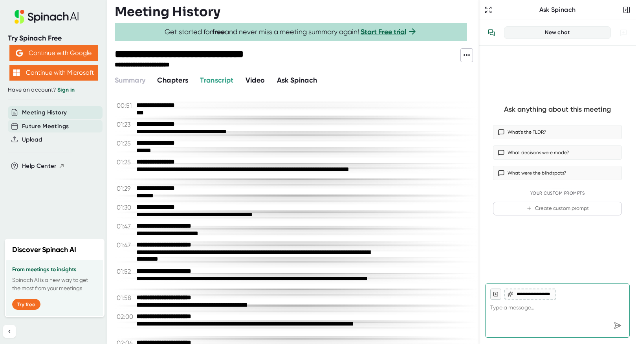
scroll to position [1492, 0]
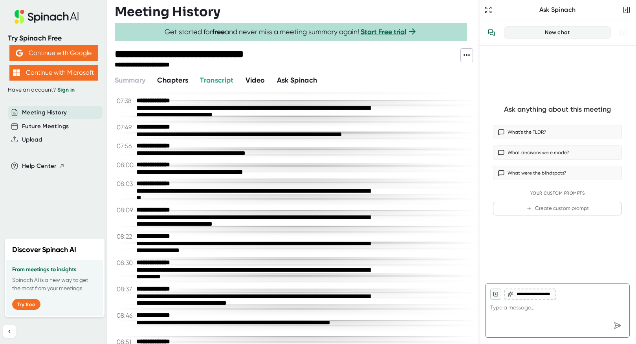
click at [256, 82] on span "Video" at bounding box center [255, 80] width 20 height 9
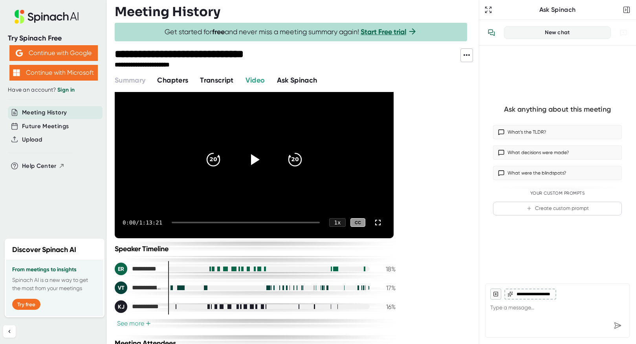
scroll to position [110, 0]
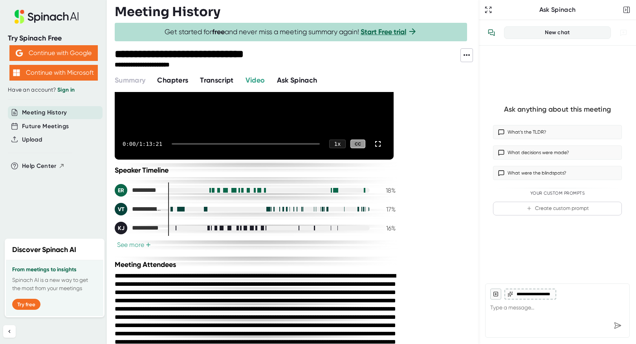
click at [144, 246] on button "See more +" at bounding box center [134, 244] width 38 height 8
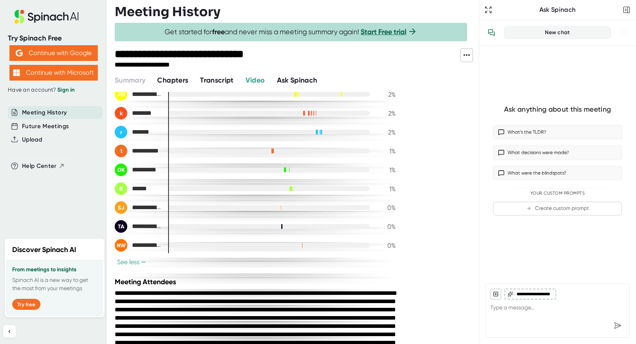
scroll to position [472, 0]
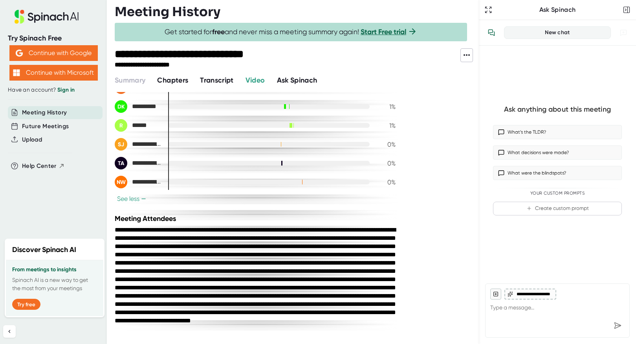
click at [297, 79] on span "Ask Spinach" at bounding box center [297, 80] width 40 height 9
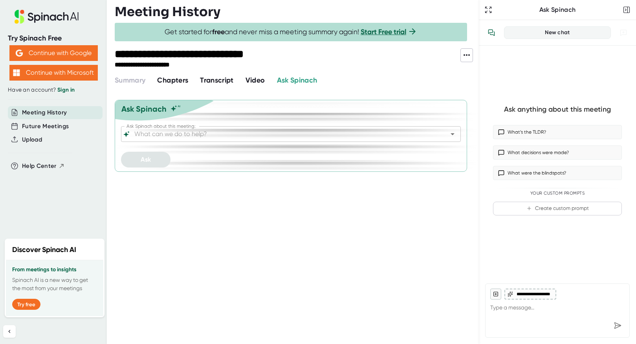
click at [256, 137] on input "Ask Spinach about this meeting:" at bounding box center [284, 133] width 302 height 11
click at [374, 80] on div "Summary Chapters Transcript Video Ask Spinach" at bounding box center [297, 80] width 364 height 11
click at [258, 81] on span "Video" at bounding box center [255, 80] width 20 height 9
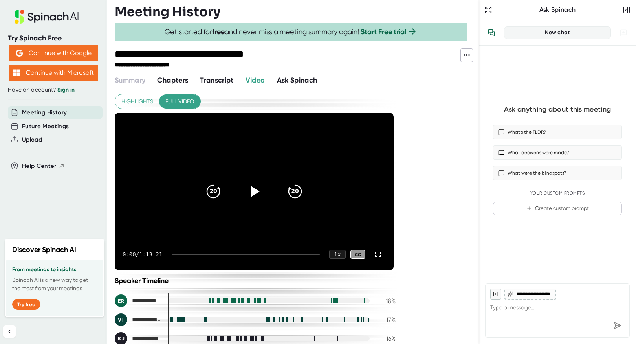
click at [135, 102] on span "Highlights" at bounding box center [137, 102] width 32 height 10
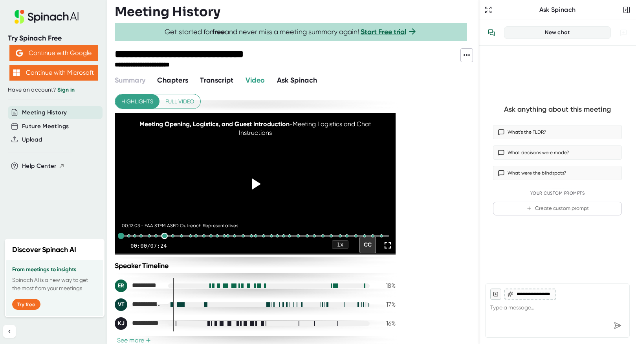
click at [164, 239] on div at bounding box center [164, 235] width 6 height 6
click at [173, 239] on div at bounding box center [173, 235] width 6 height 6
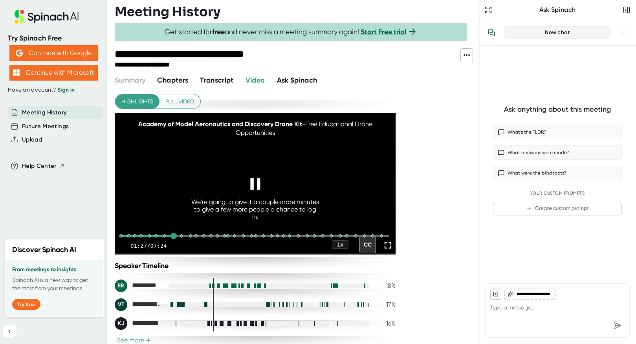
click at [258, 189] on icon at bounding box center [255, 183] width 10 height 11
click at [453, 207] on div "**********" at bounding box center [297, 218] width 364 height 252
click at [172, 98] on span "Full video" at bounding box center [179, 102] width 29 height 10
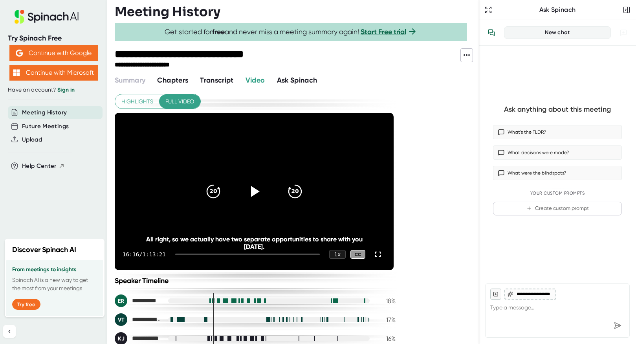
click at [168, 81] on span "Chapters" at bounding box center [172, 80] width 31 height 9
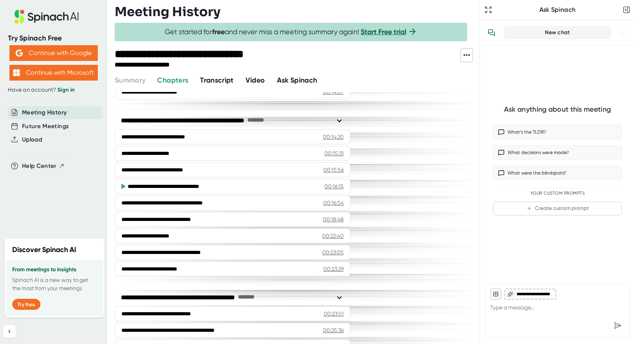
scroll to position [275, 0]
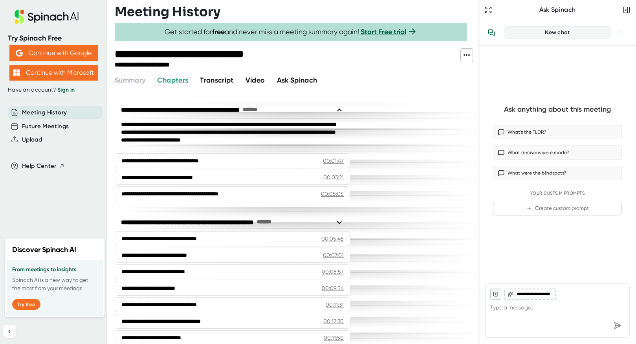
drag, startPoint x: 5, startPoint y: 203, endPoint x: 17, endPoint y: 201, distance: 11.5
click at [6, 203] on div "Try Spinach Free Continue with Google Continue with Microsoft Have an account? …" at bounding box center [53, 117] width 107 height 234
click at [258, 83] on span "Video" at bounding box center [255, 80] width 20 height 9
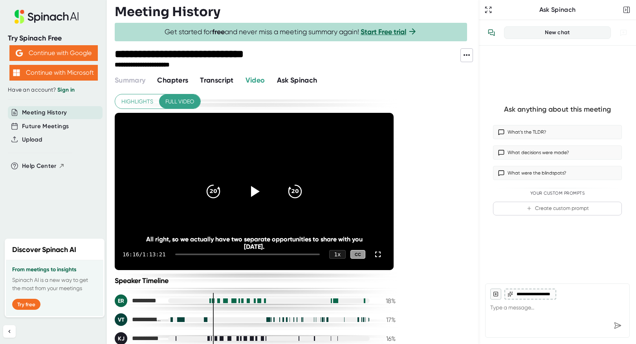
click at [171, 98] on span "Full video" at bounding box center [179, 102] width 29 height 10
click at [463, 59] on icon at bounding box center [466, 54] width 9 height 9
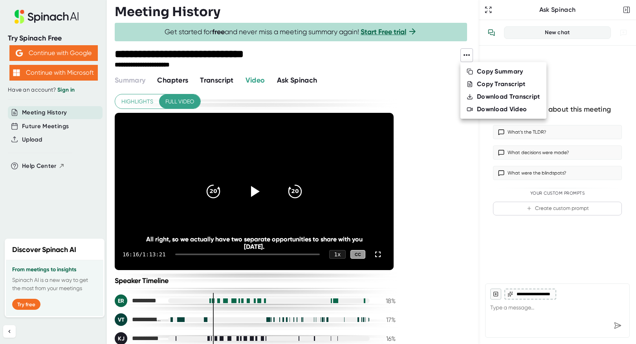
click at [513, 112] on div "Download Video" at bounding box center [502, 109] width 50 height 8
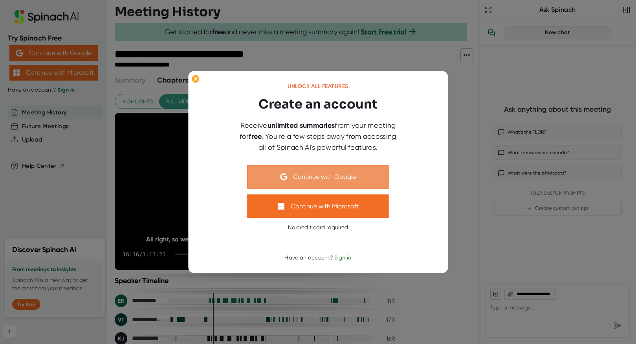
click at [350, 175] on button "Continue with Google" at bounding box center [317, 177] width 141 height 24
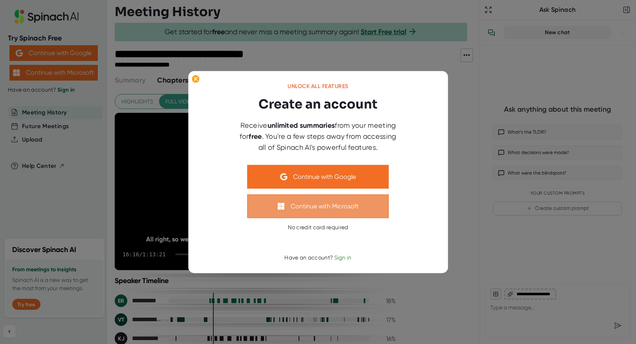
click at [365, 205] on button "Continue with Microsoft" at bounding box center [317, 206] width 141 height 24
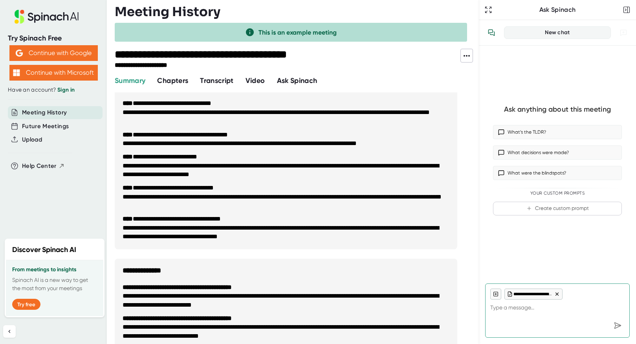
scroll to position [157, 0]
